Goal: Find specific page/section: Find specific page/section

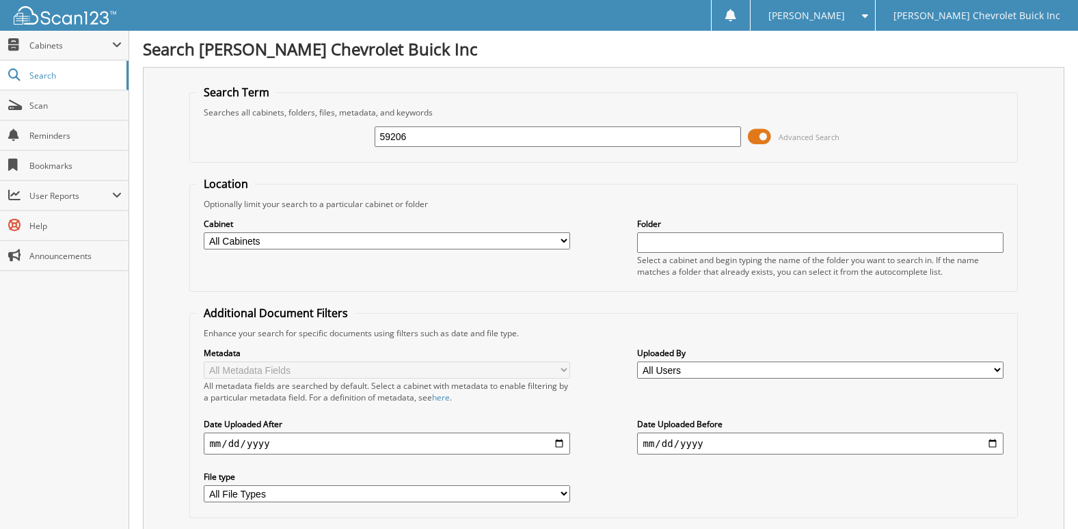
type input "59206"
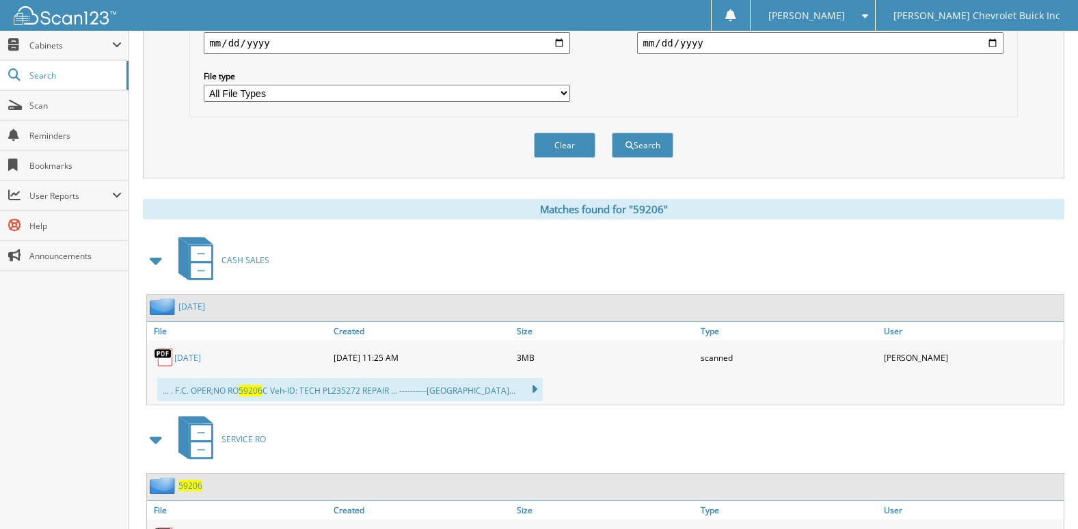
scroll to position [468, 0]
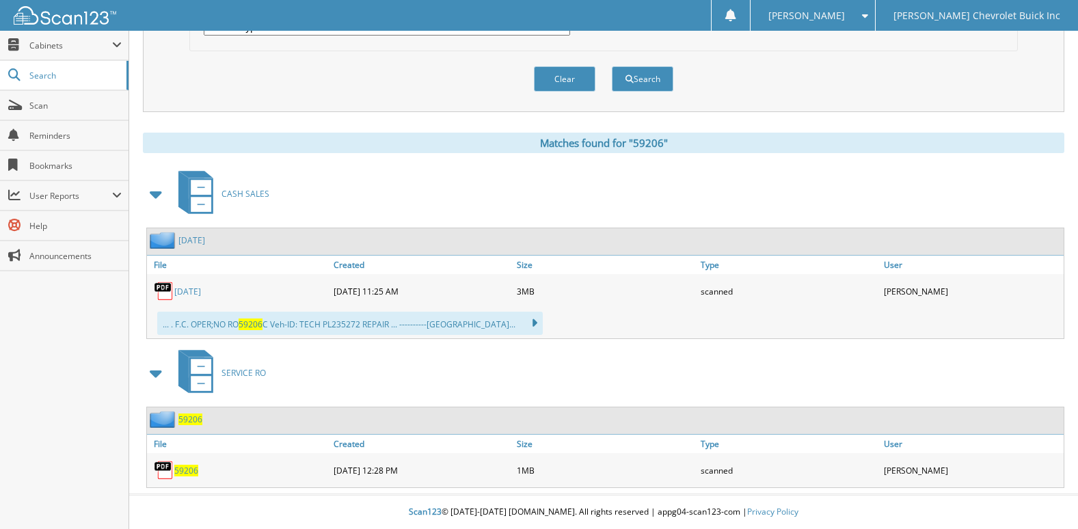
click at [192, 291] on link "[DATE]" at bounding box center [187, 292] width 27 height 12
click at [164, 475] on img at bounding box center [164, 470] width 21 height 21
click at [178, 469] on span "59206" at bounding box center [186, 471] width 24 height 12
click at [74, 105] on span "Scan" at bounding box center [75, 106] width 92 height 12
